Goal: Task Accomplishment & Management: Use online tool/utility

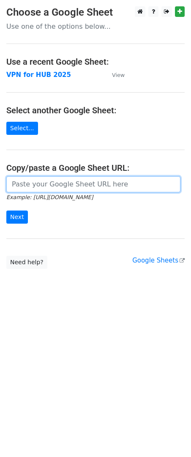
click at [49, 187] on input "url" at bounding box center [93, 184] width 174 height 16
paste input "[URL][DOMAIN_NAME]"
type input "[URL][DOMAIN_NAME]"
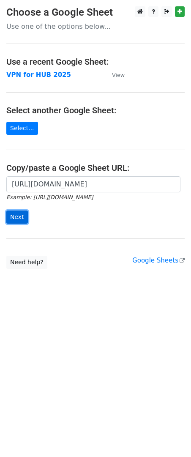
click at [21, 218] on input "Next" at bounding box center [17, 217] width 22 height 13
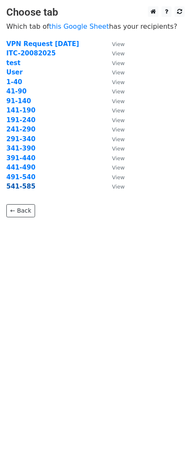
click at [16, 189] on strong "541-585" at bounding box center [20, 187] width 29 height 8
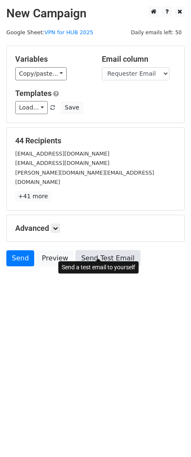
click at [104, 250] on link "Send Test Email" at bounding box center [108, 258] width 64 height 16
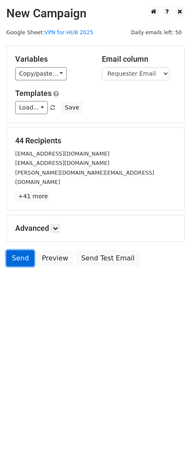
click at [19, 250] on link "Send" at bounding box center [20, 258] width 28 height 16
